Goal: Information Seeking & Learning: Learn about a topic

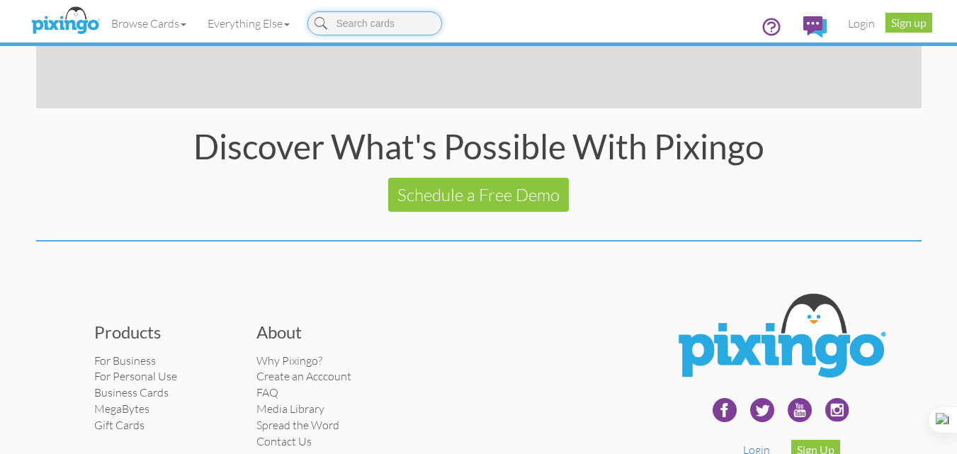
scroll to position [2876, 0]
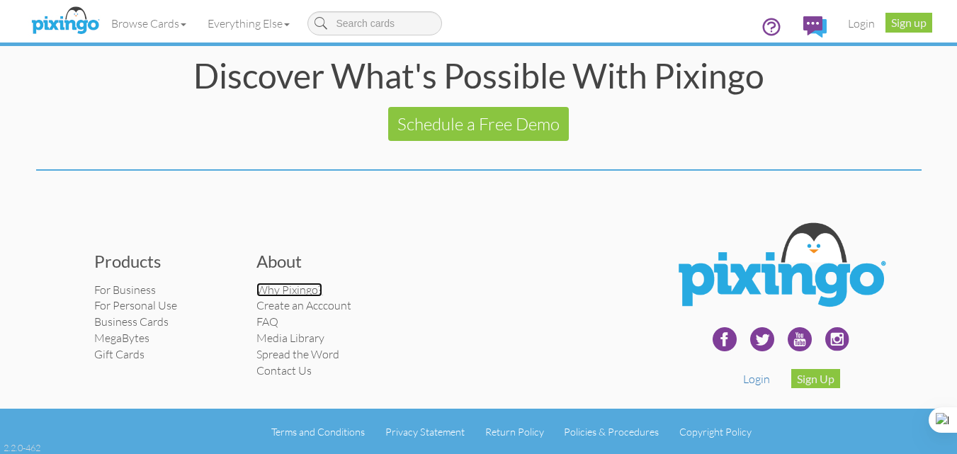
click at [279, 290] on link "Why Pixingo?" at bounding box center [289, 290] width 66 height 14
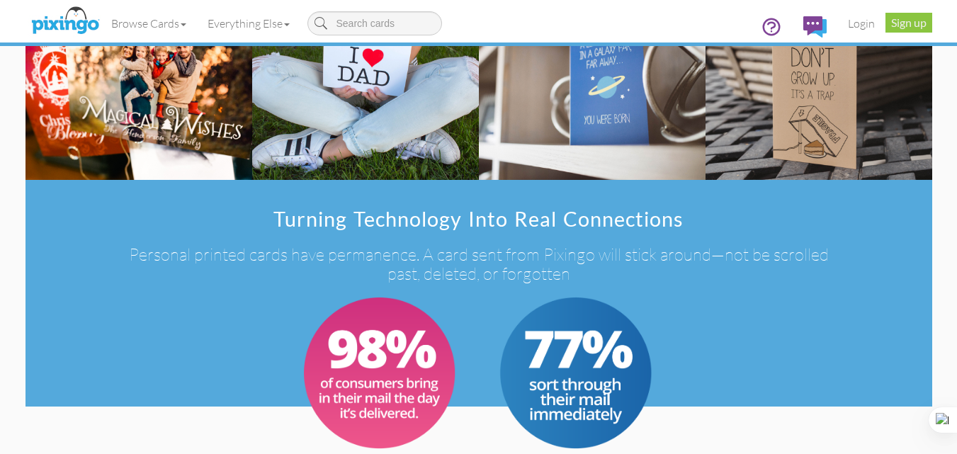
scroll to position [708, 0]
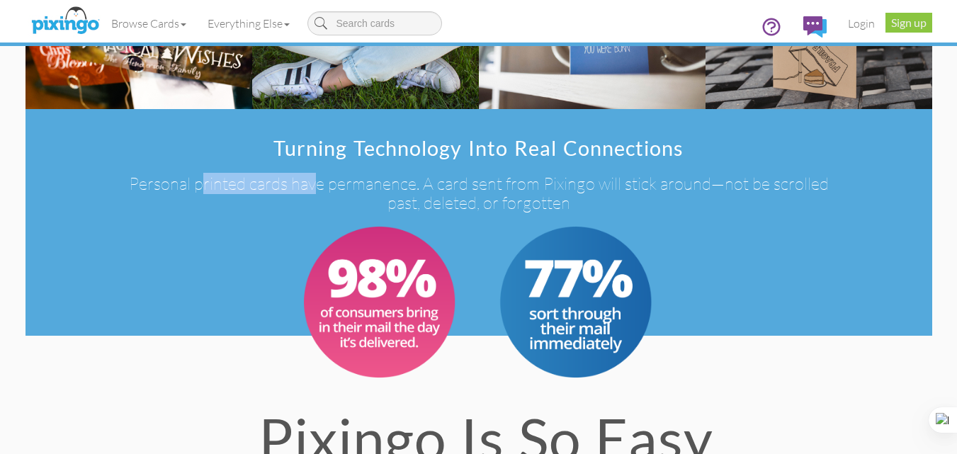
drag, startPoint x: 136, startPoint y: 185, endPoint x: 254, endPoint y: 183, distance: 118.3
click at [254, 183] on h3 "Personal printed cards have permanence. A card sent from Pixingo will stick aro…" at bounding box center [479, 193] width 708 height 38
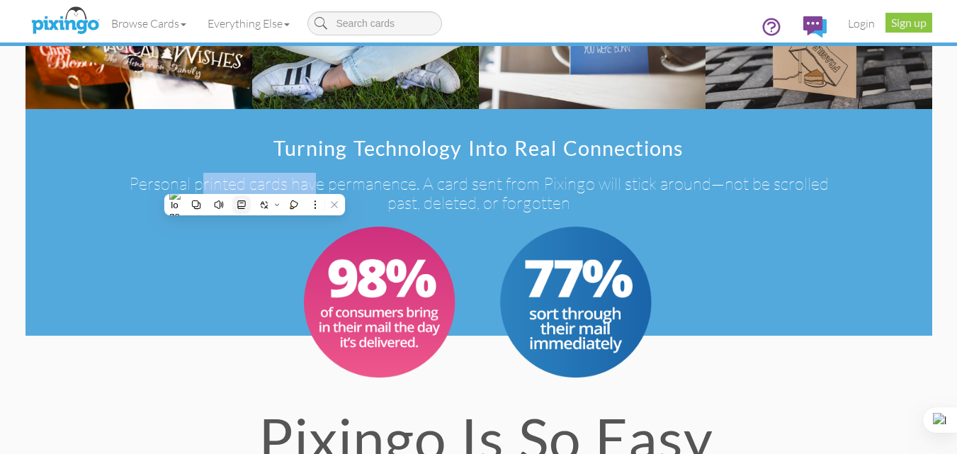
click at [239, 196] on button at bounding box center [241, 205] width 18 height 18
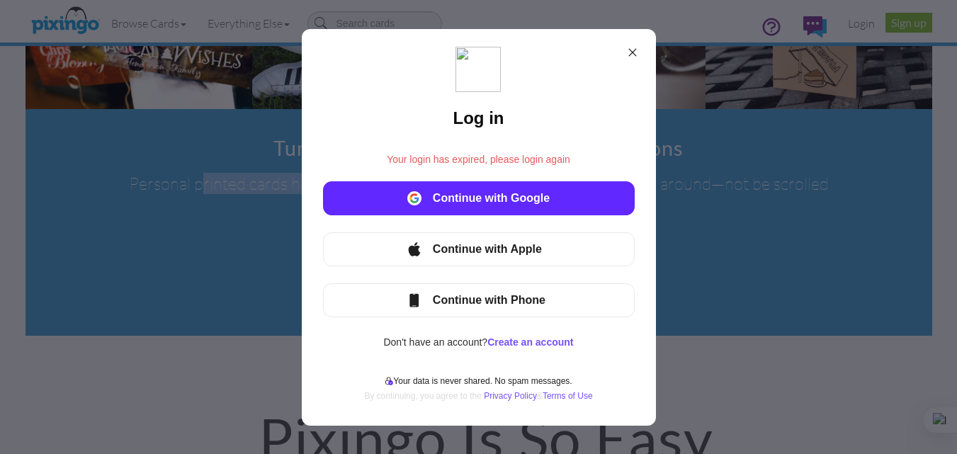
click at [636, 53] on icon at bounding box center [632, 52] width 11 height 11
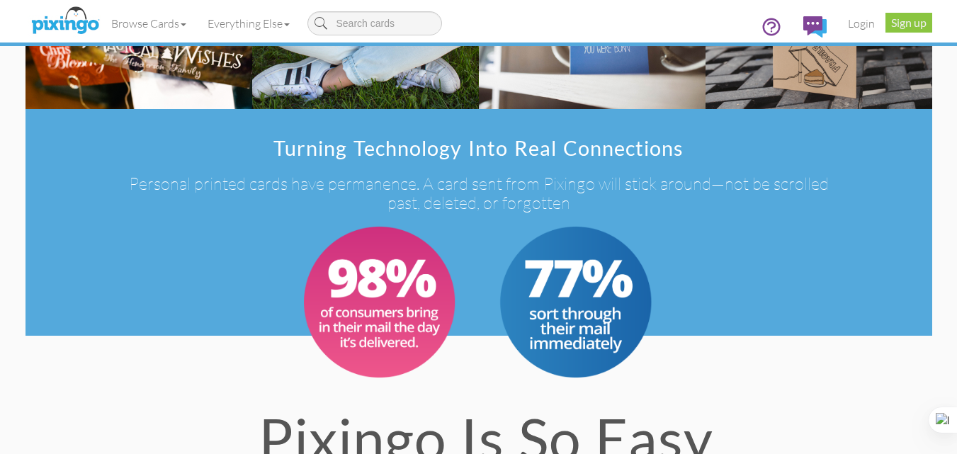
click at [177, 266] on div at bounding box center [479, 301] width 864 height 159
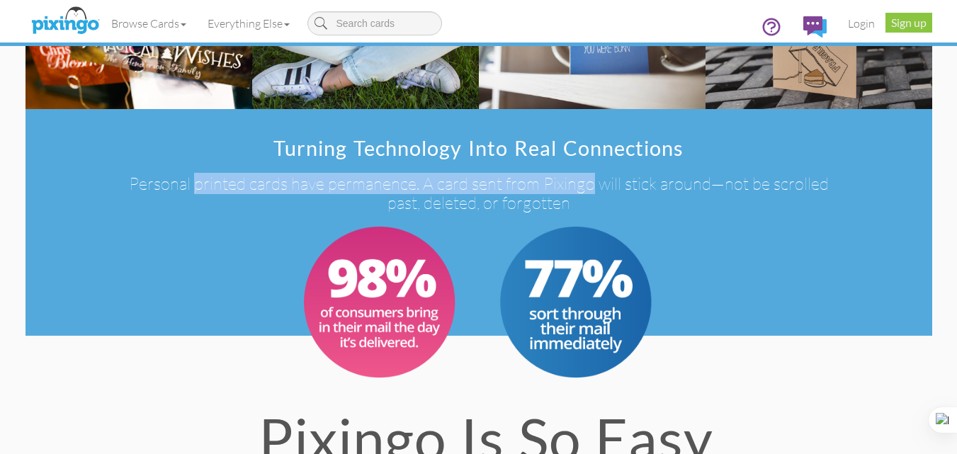
drag, startPoint x: 130, startPoint y: 181, endPoint x: 528, endPoint y: 185, distance: 398.1
click at [528, 185] on h3 "Personal printed cards have permanence. A card sent from Pixingo will stick aro…" at bounding box center [479, 193] width 708 height 38
